Goal: Register for event/course

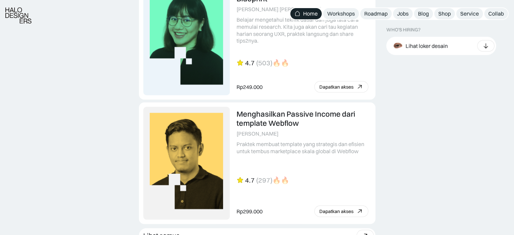
scroll to position [1744, 0]
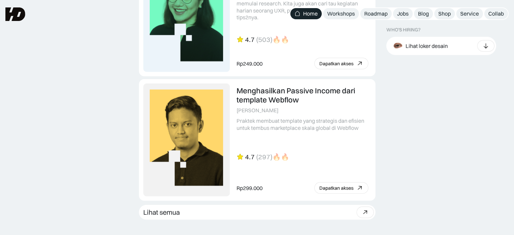
scroll to position [1751, 0]
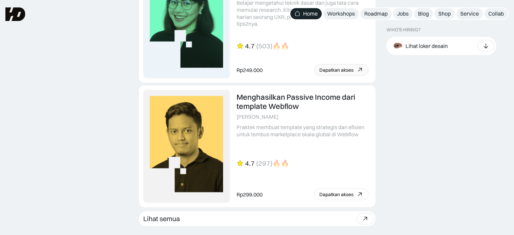
drag, startPoint x: 420, startPoint y: 137, endPoint x: 422, endPoint y: 127, distance: 10.6
click at [437, 48] on div "Lihat loker desain" at bounding box center [427, 45] width 42 height 7
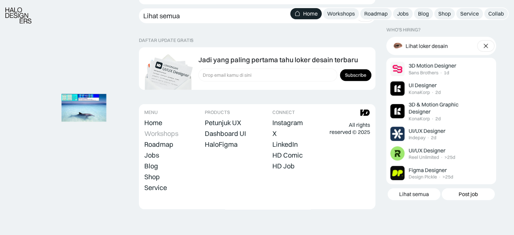
click at [166, 132] on div "Workshops" at bounding box center [161, 133] width 34 height 8
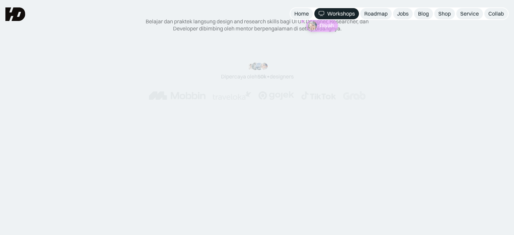
scroll to position [68, 0]
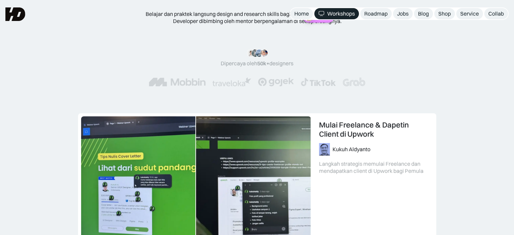
click at [443, 83] on div "Kelas Online UIUX Belajar dan praktek langsung design and research skills bagi …" at bounding box center [257, 32] width 460 height 133
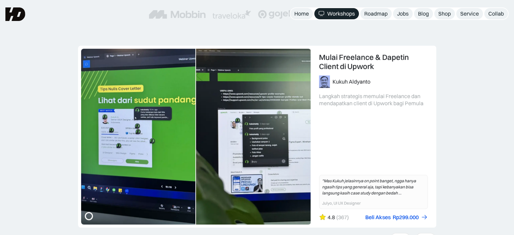
click at [473, 131] on div "UX Research 101: Membuat Research Blueprint Karina Resista Yunidwi Belajar meng…" at bounding box center [257, 155] width 514 height 219
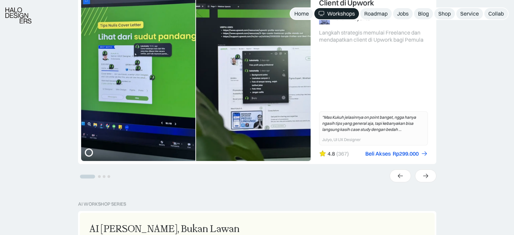
scroll to position [270, 0]
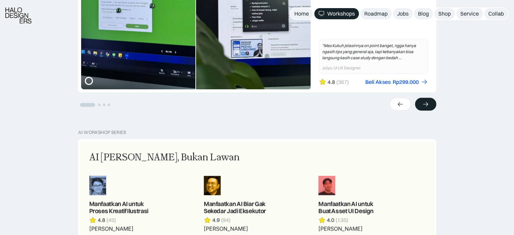
click at [431, 106] on div at bounding box center [425, 104] width 21 height 13
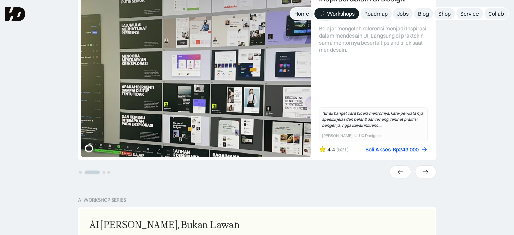
scroll to position [169, 0]
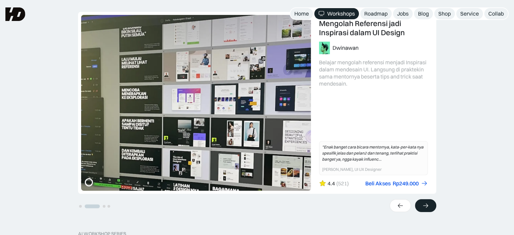
click at [429, 203] on div at bounding box center [425, 205] width 21 height 13
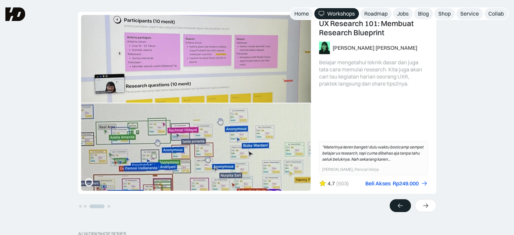
click at [400, 204] on icon at bounding box center [400, 205] width 7 height 7
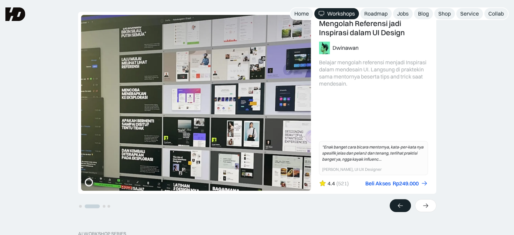
click at [400, 204] on icon at bounding box center [400, 205] width 7 height 7
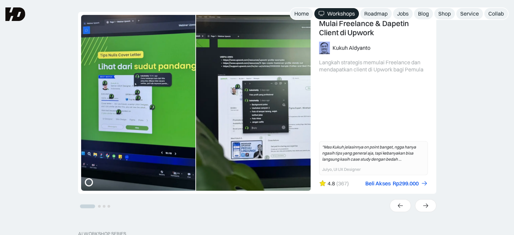
drag, startPoint x: 495, startPoint y: 45, endPoint x: 514, endPoint y: 26, distance: 27.2
click at [496, 44] on div "UX Research 101: Membuat Research Blueprint Karina Resista Yunidwi Belajar meng…" at bounding box center [257, 121] width 514 height 219
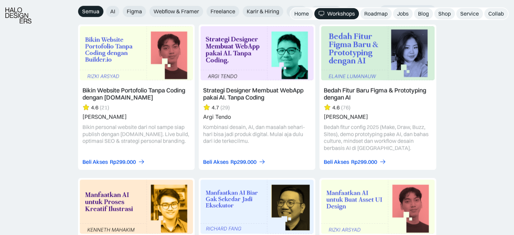
scroll to position [789, 0]
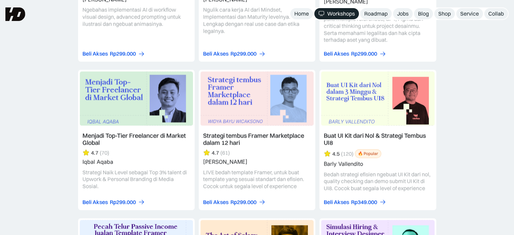
scroll to position [958, 0]
